Goal: Download file/media

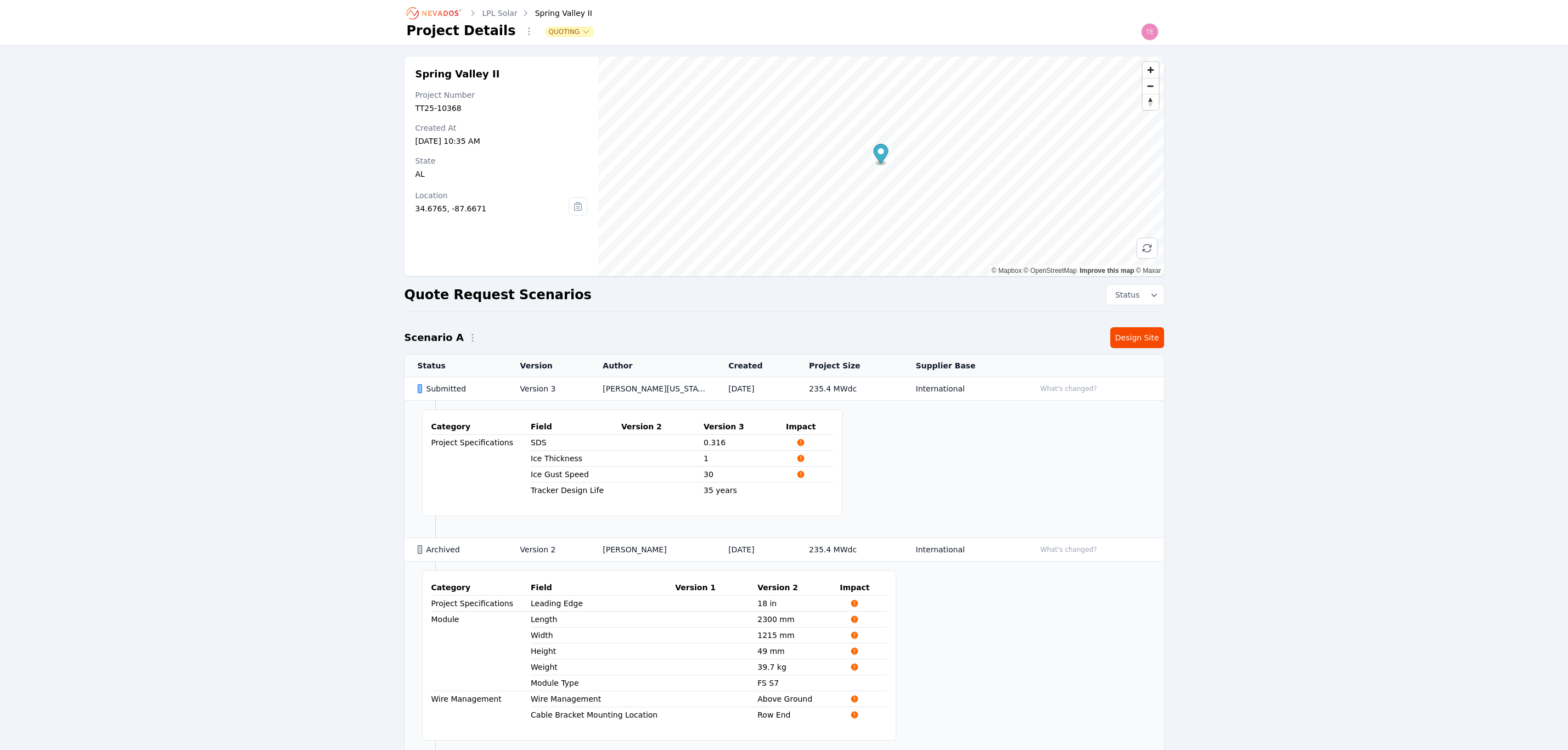
scroll to position [105, 0]
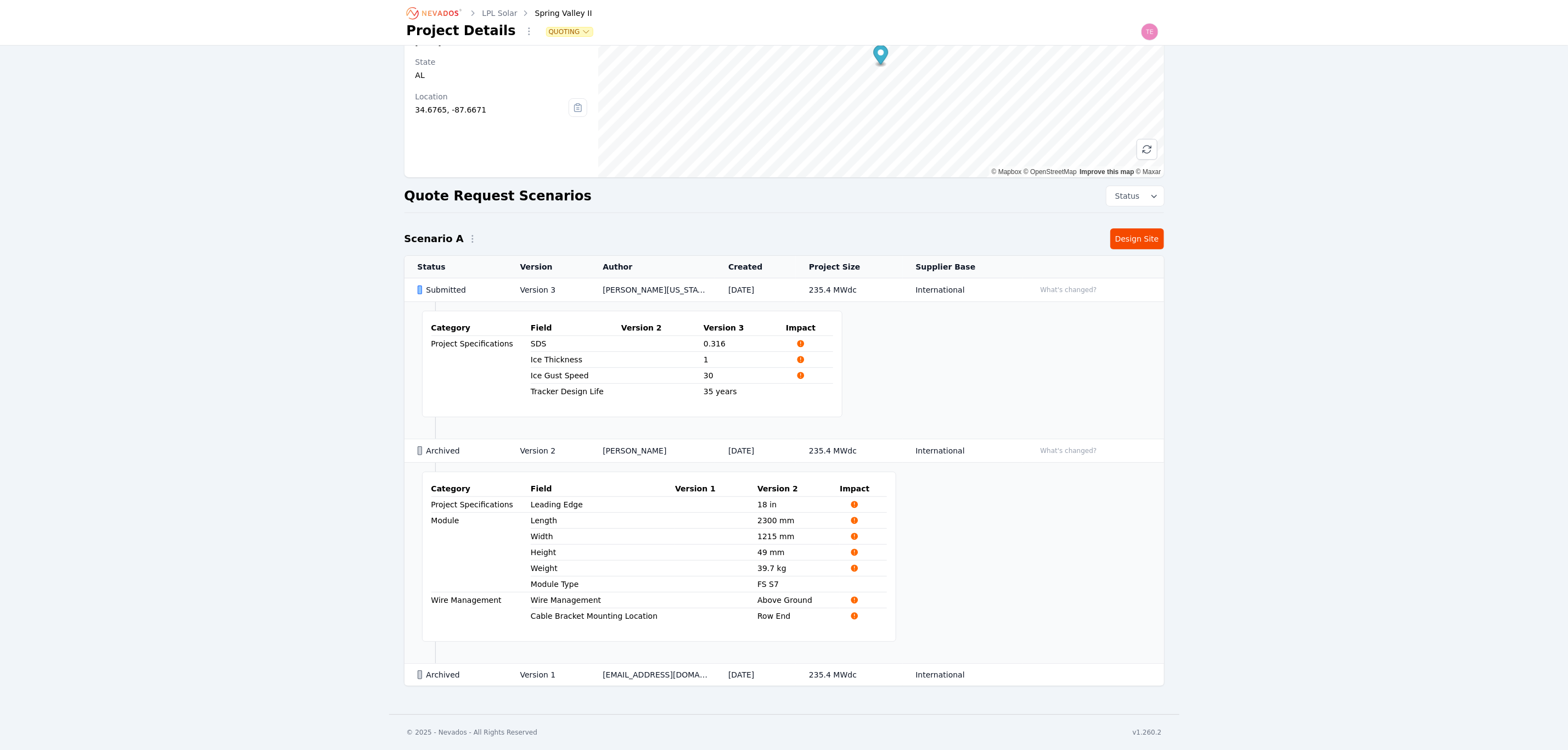
click at [436, 12] on icon "Breadcrumb" at bounding box center [440, 13] width 36 height 6
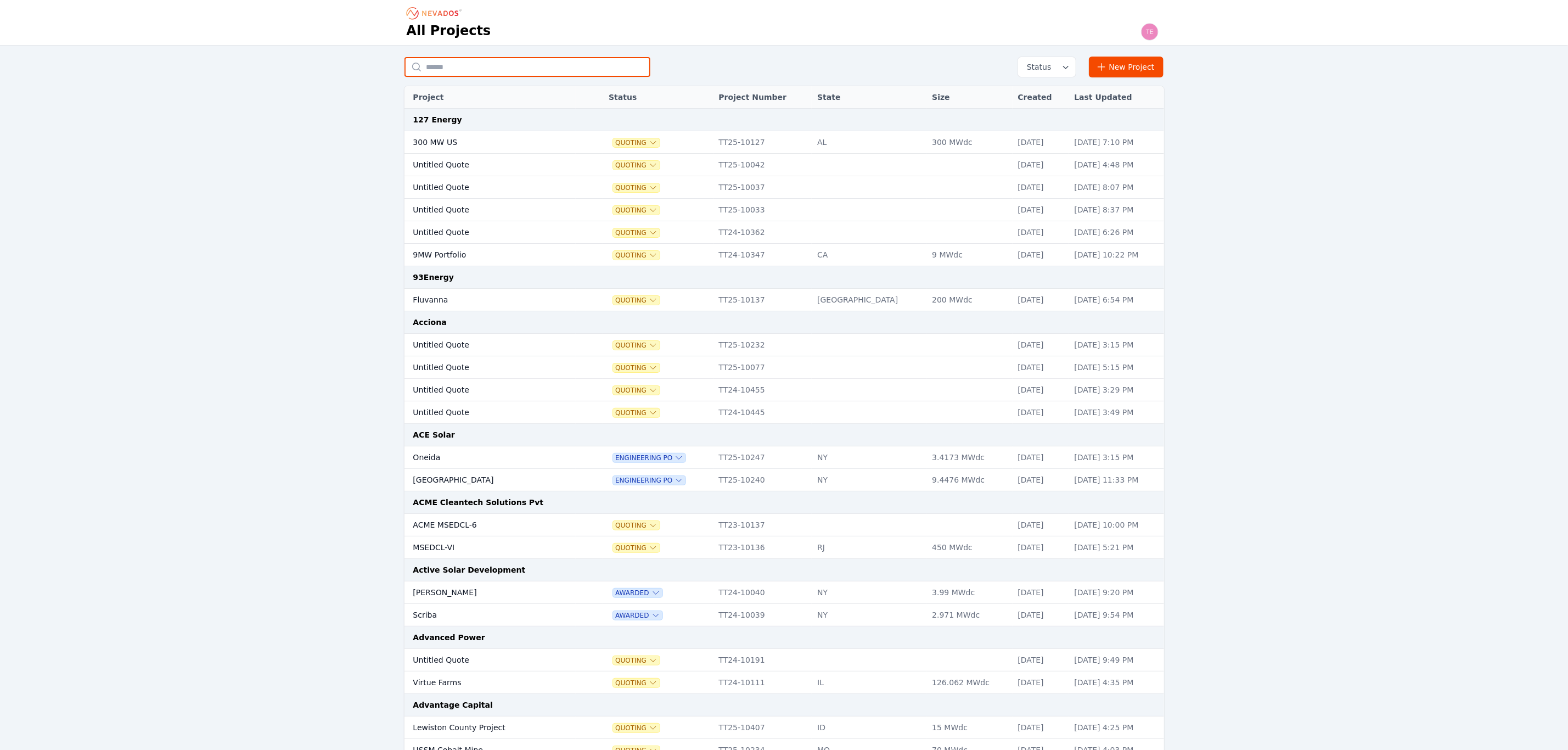
click at [464, 74] on input "text" at bounding box center [527, 67] width 246 height 20
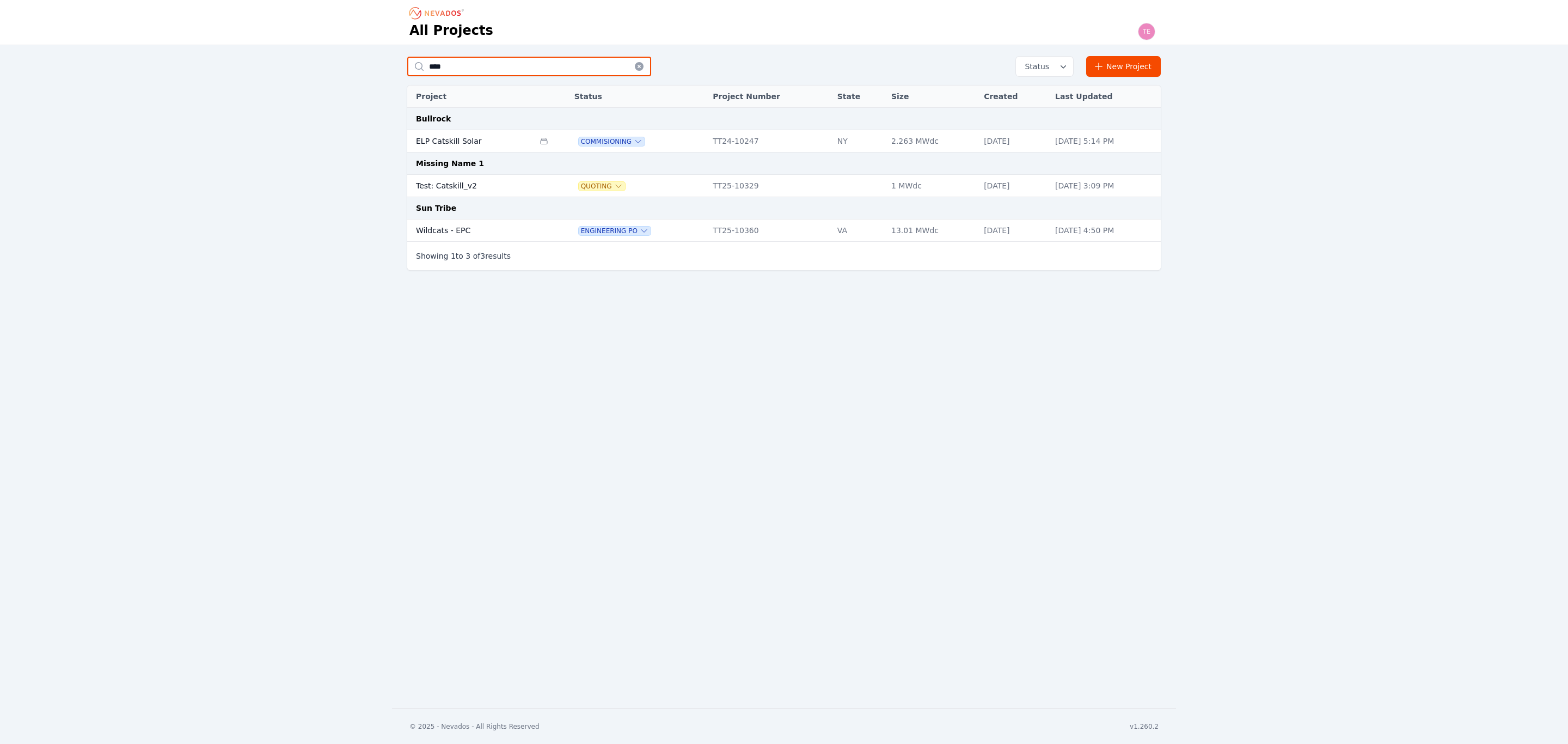
type input "****"
click at [485, 182] on td "Test: Catskill_v2" at bounding box center [471, 186] width 127 height 23
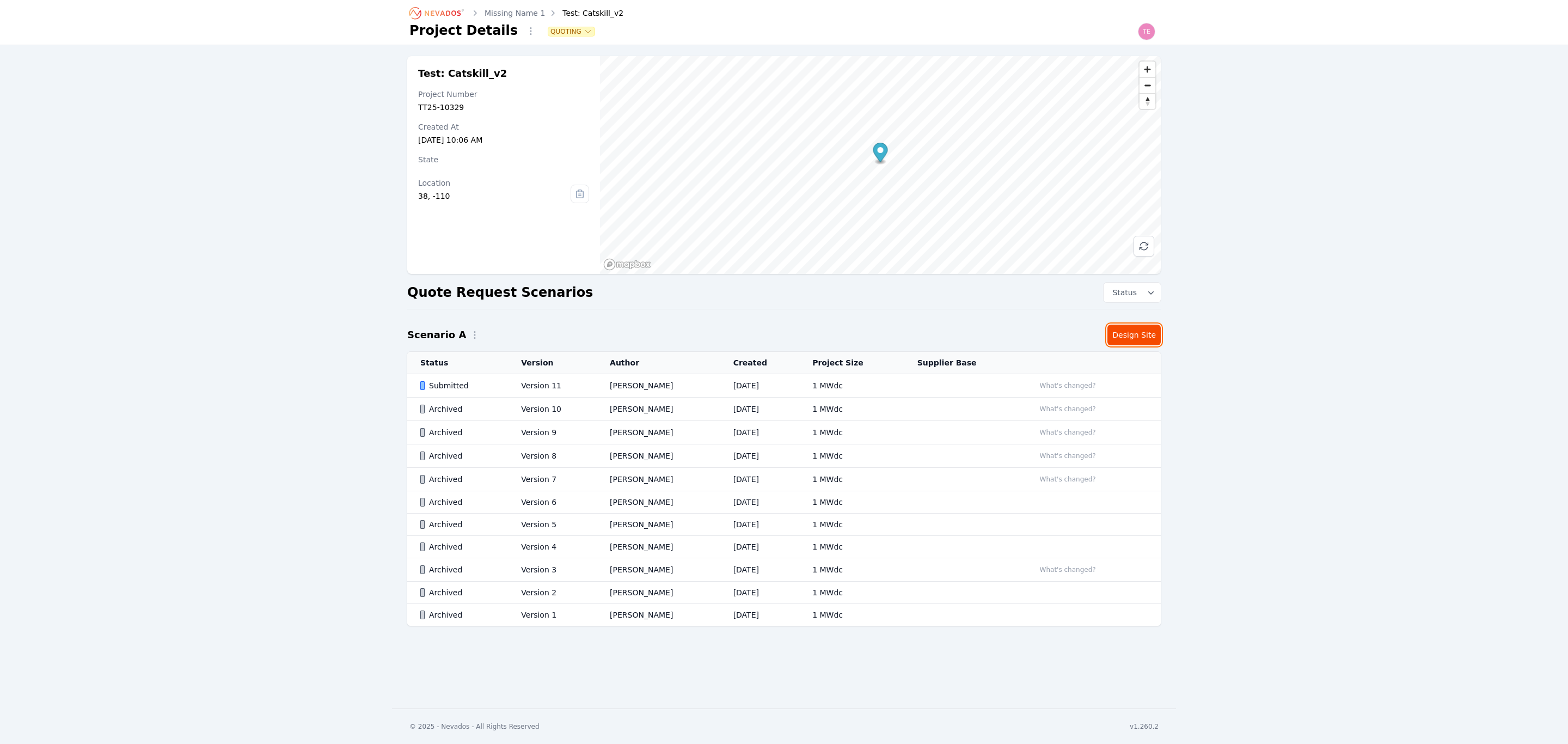
click at [1145, 328] on link "Design Site" at bounding box center [1134, 335] width 53 height 20
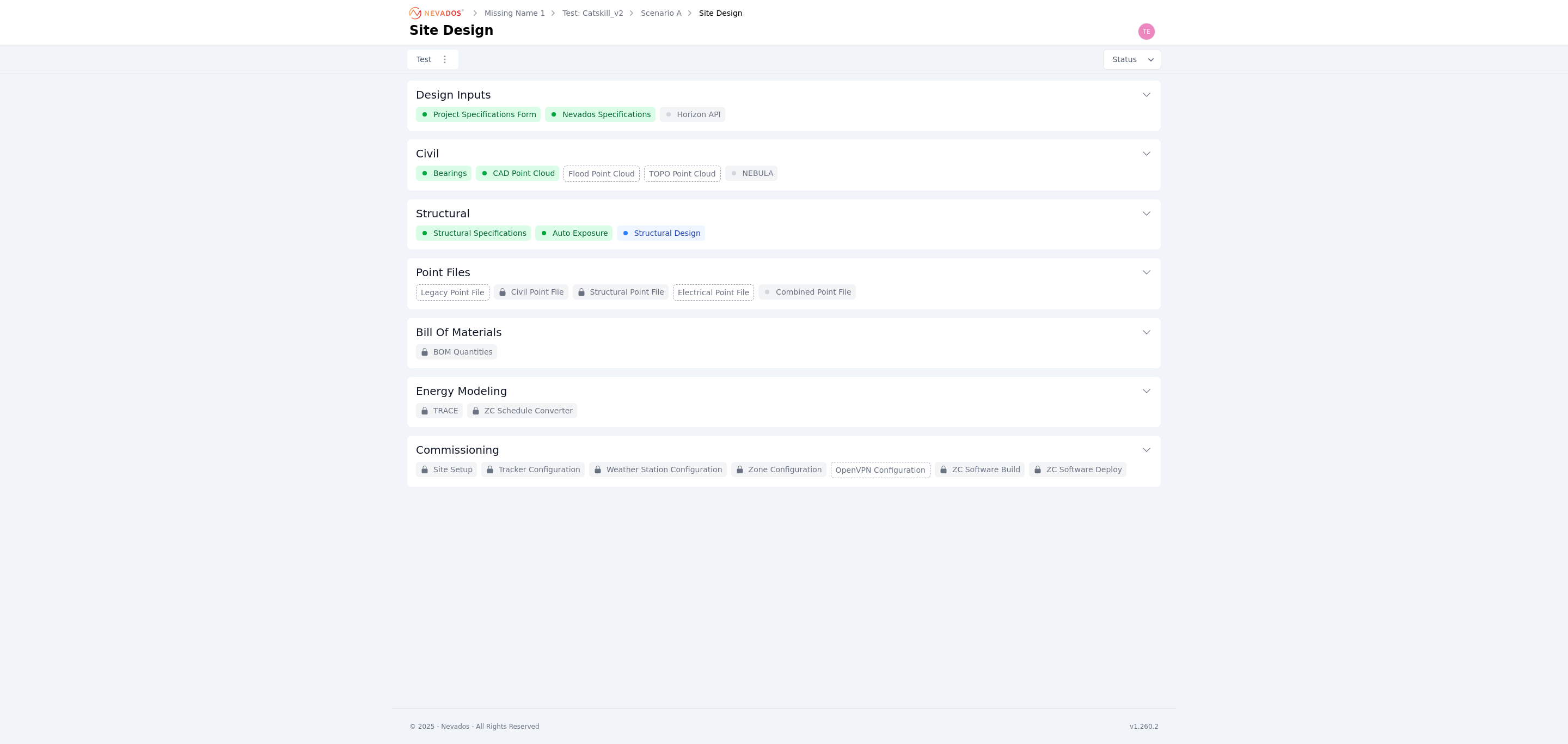
click at [850, 221] on button "Structural" at bounding box center [784, 212] width 736 height 26
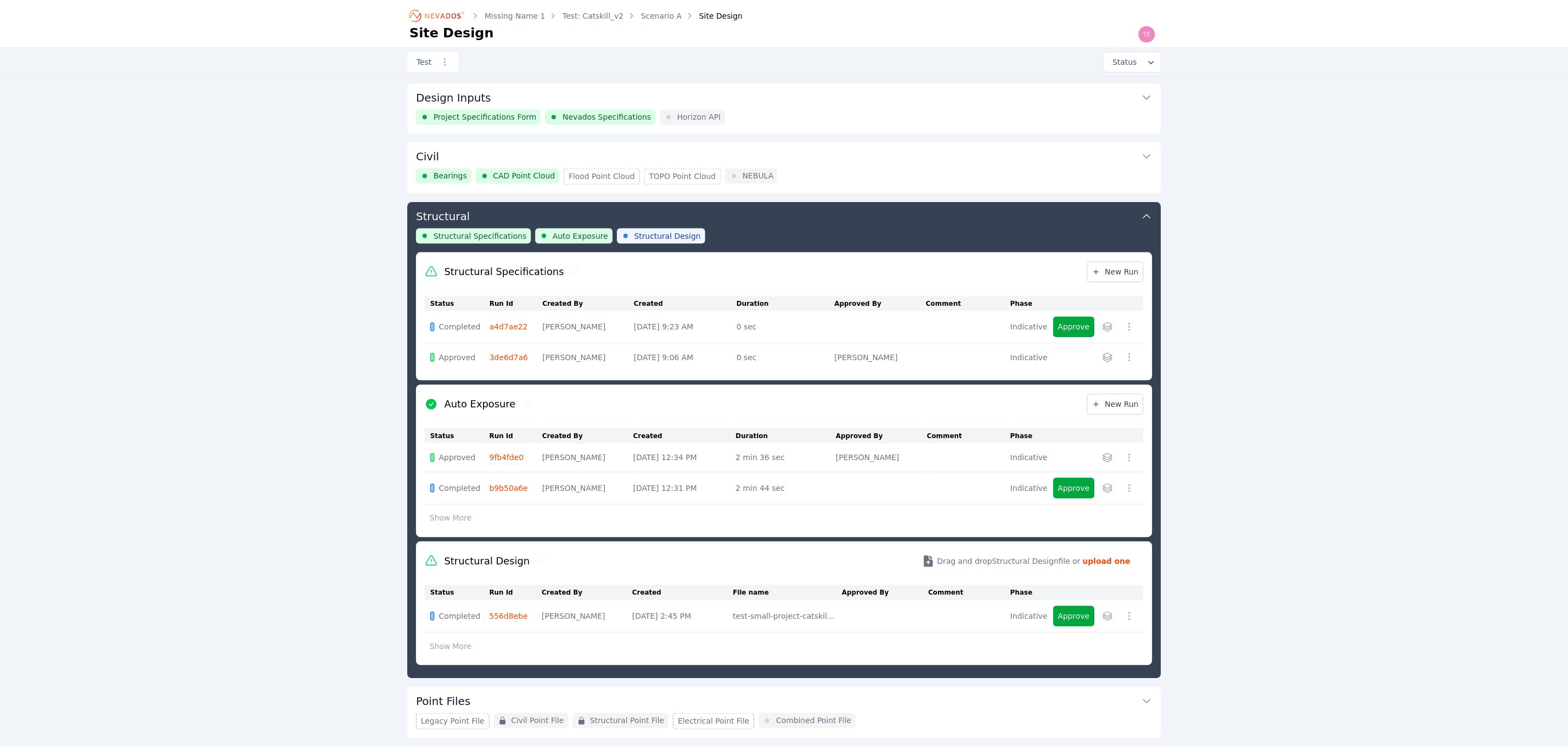
scroll to position [119, 0]
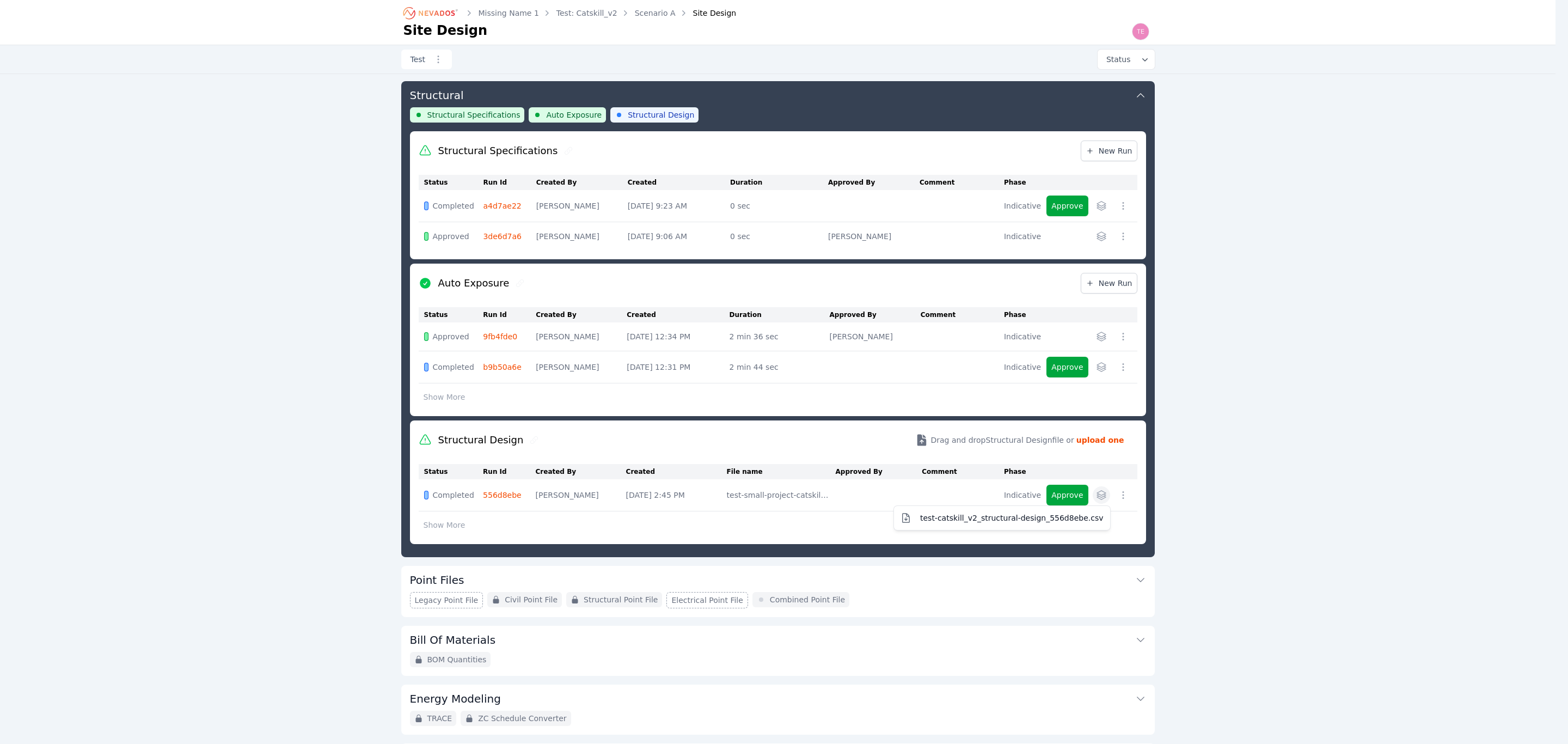
click at [1103, 498] on icon "button" at bounding box center [1101, 495] width 11 height 11
click at [1064, 521] on span "test-catskill_v2_structural-design_556d8ebe.csv" at bounding box center [1012, 518] width 184 height 11
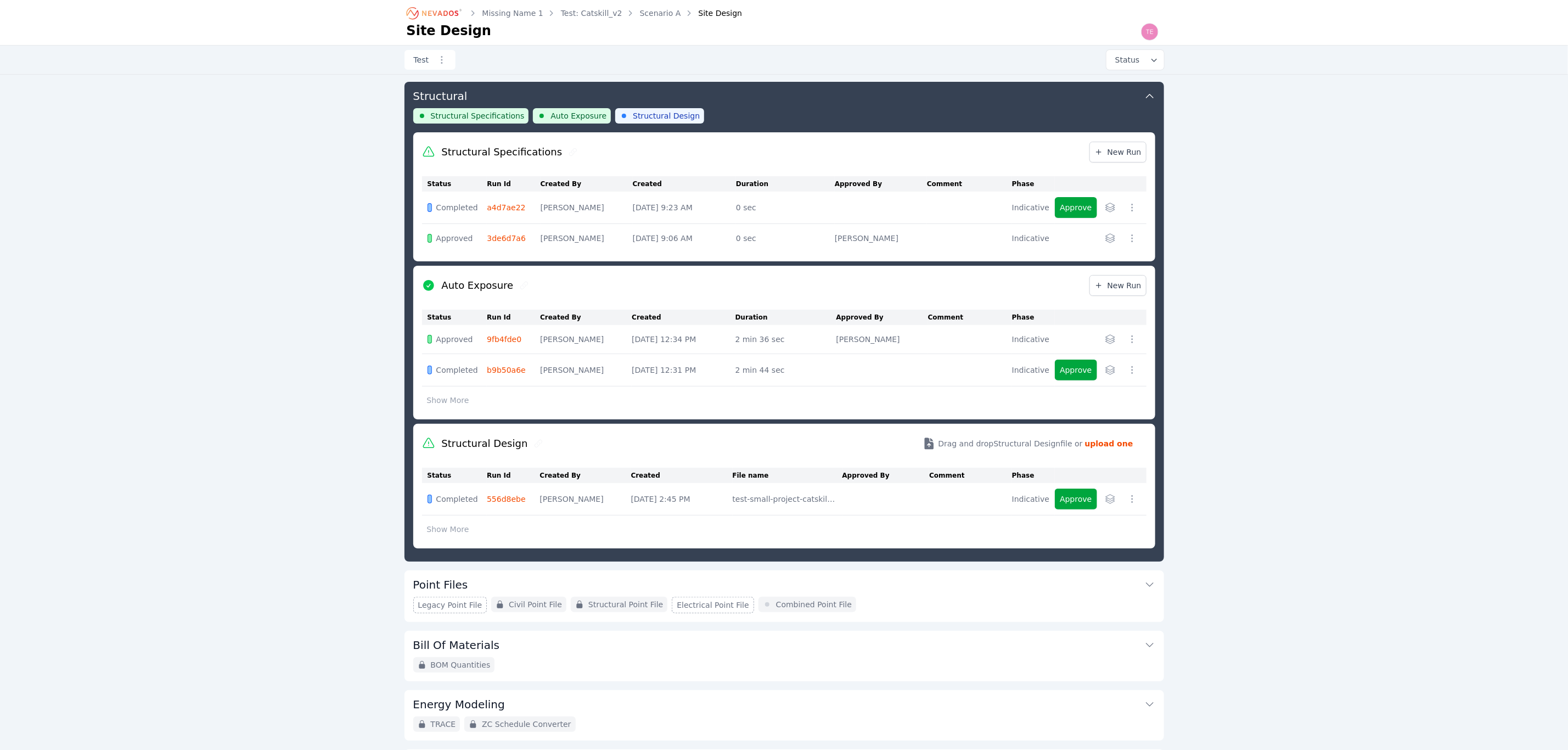
click at [687, 586] on button "Point Files" at bounding box center [784, 583] width 742 height 26
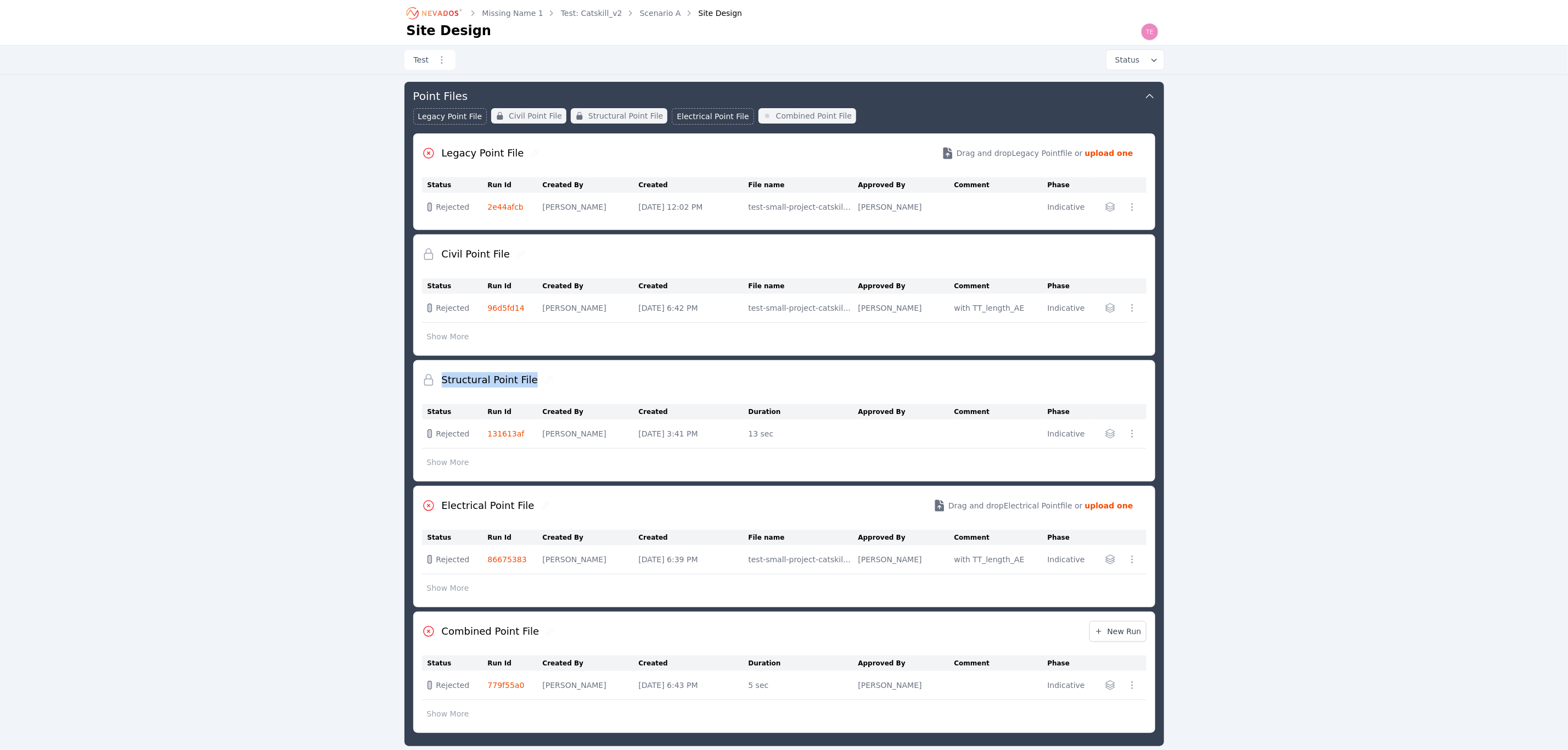
drag, startPoint x: 550, startPoint y: 379, endPoint x: 431, endPoint y: 389, distance: 119.4
click at [431, 389] on div "Structural Point File" at bounding box center [784, 379] width 724 height 39
click at [967, 111] on div "Legacy Point File Civil Point File Structural Point File Electrical Point File …" at bounding box center [784, 120] width 742 height 25
